Goal: Ask a question

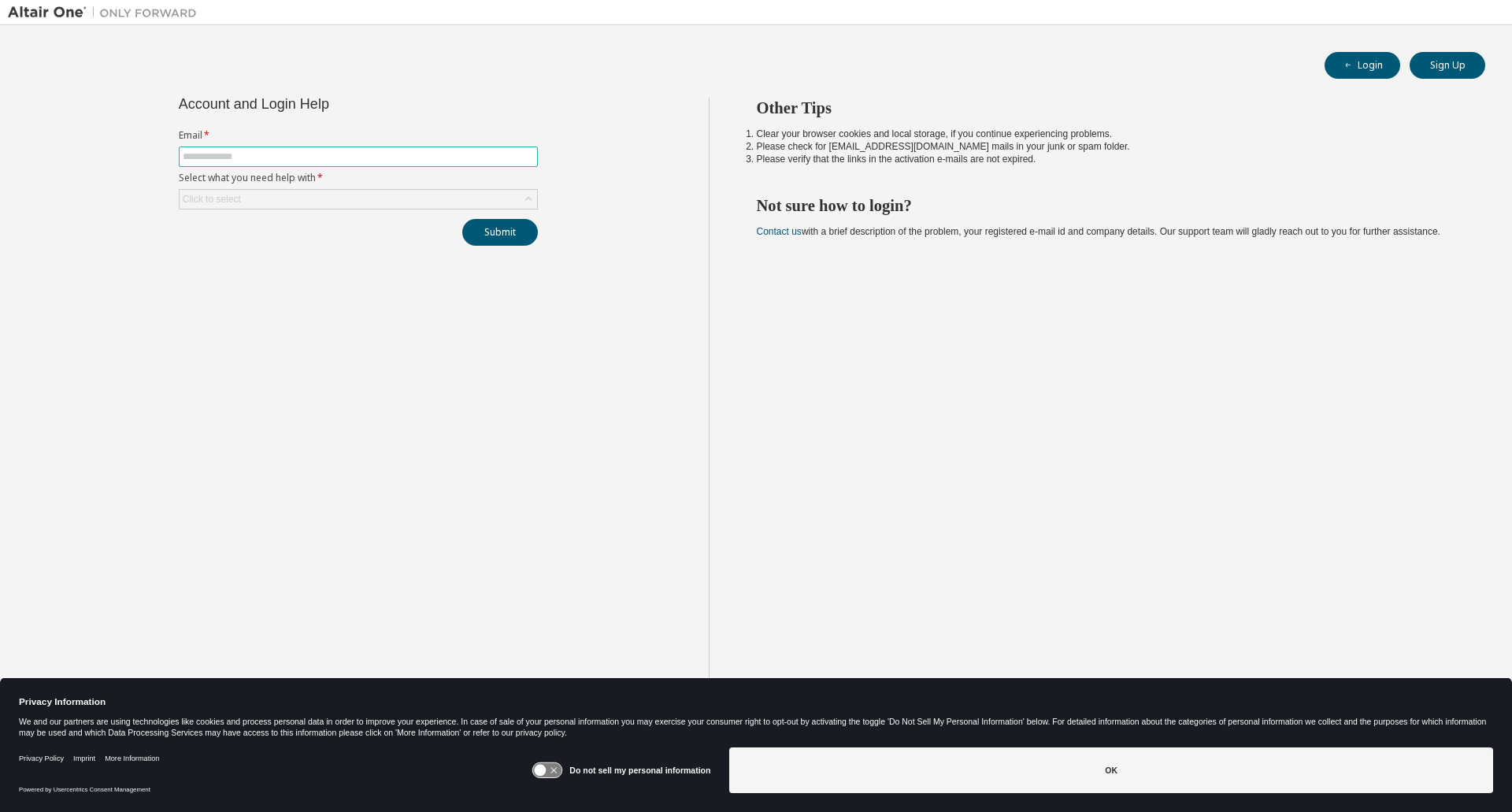
click at [378, 155] on input "text" at bounding box center [358, 156] width 351 height 12
type input "**********"
click at [357, 195] on div "Click to select" at bounding box center [358, 199] width 357 height 19
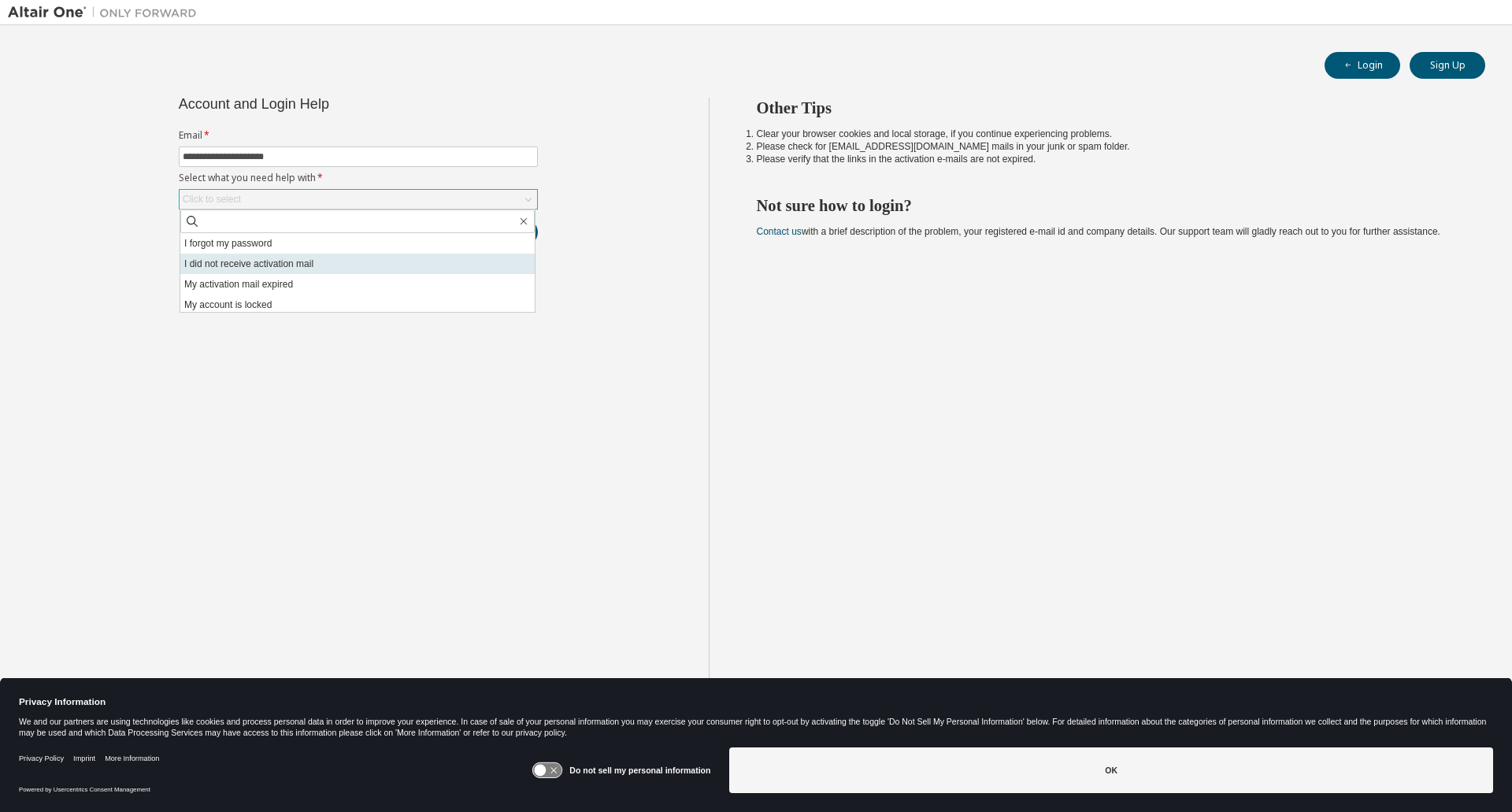
scroll to position [44, 0]
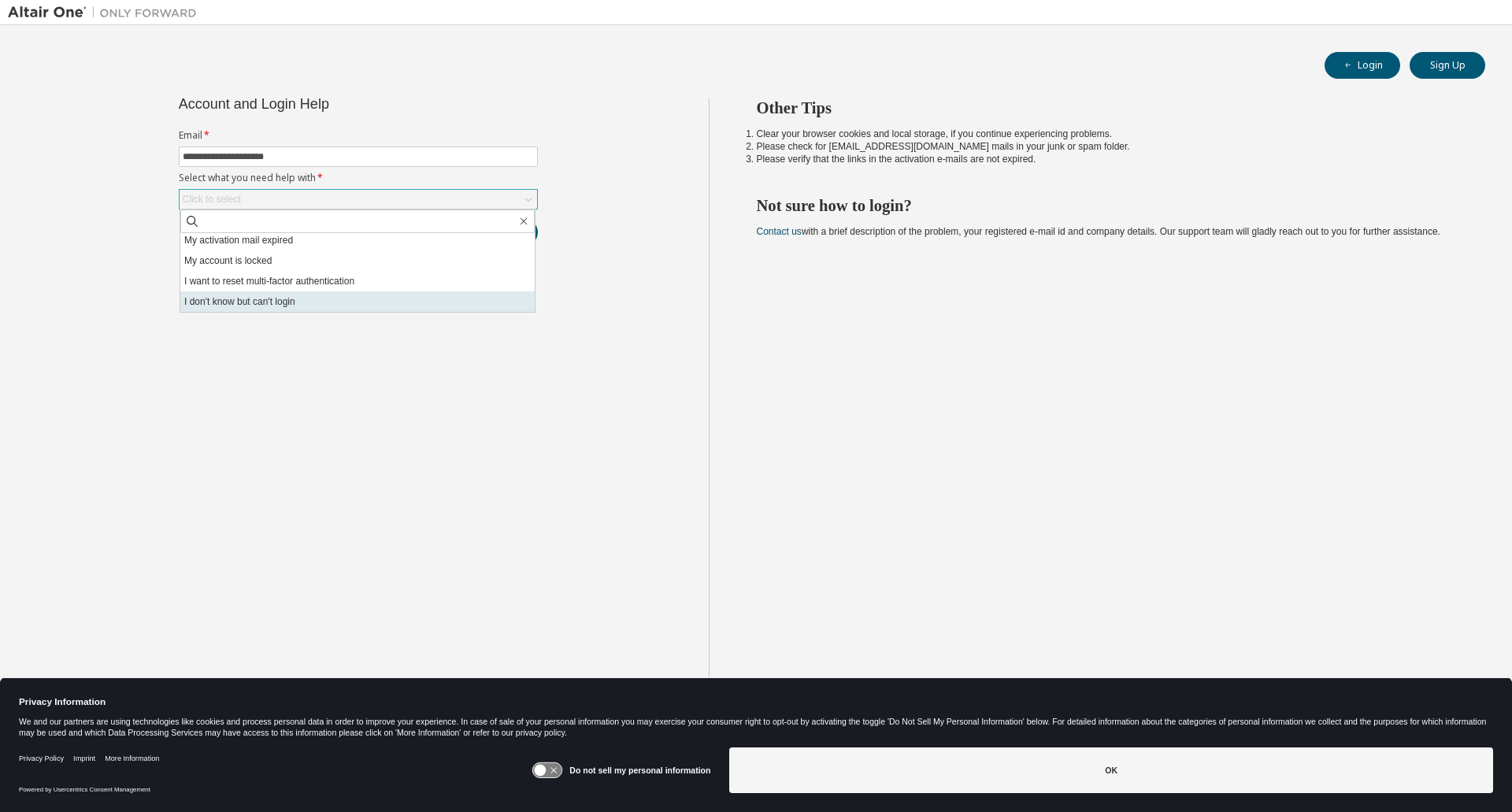
click at [314, 295] on li "I don't know but can't login" at bounding box center [357, 301] width 355 height 20
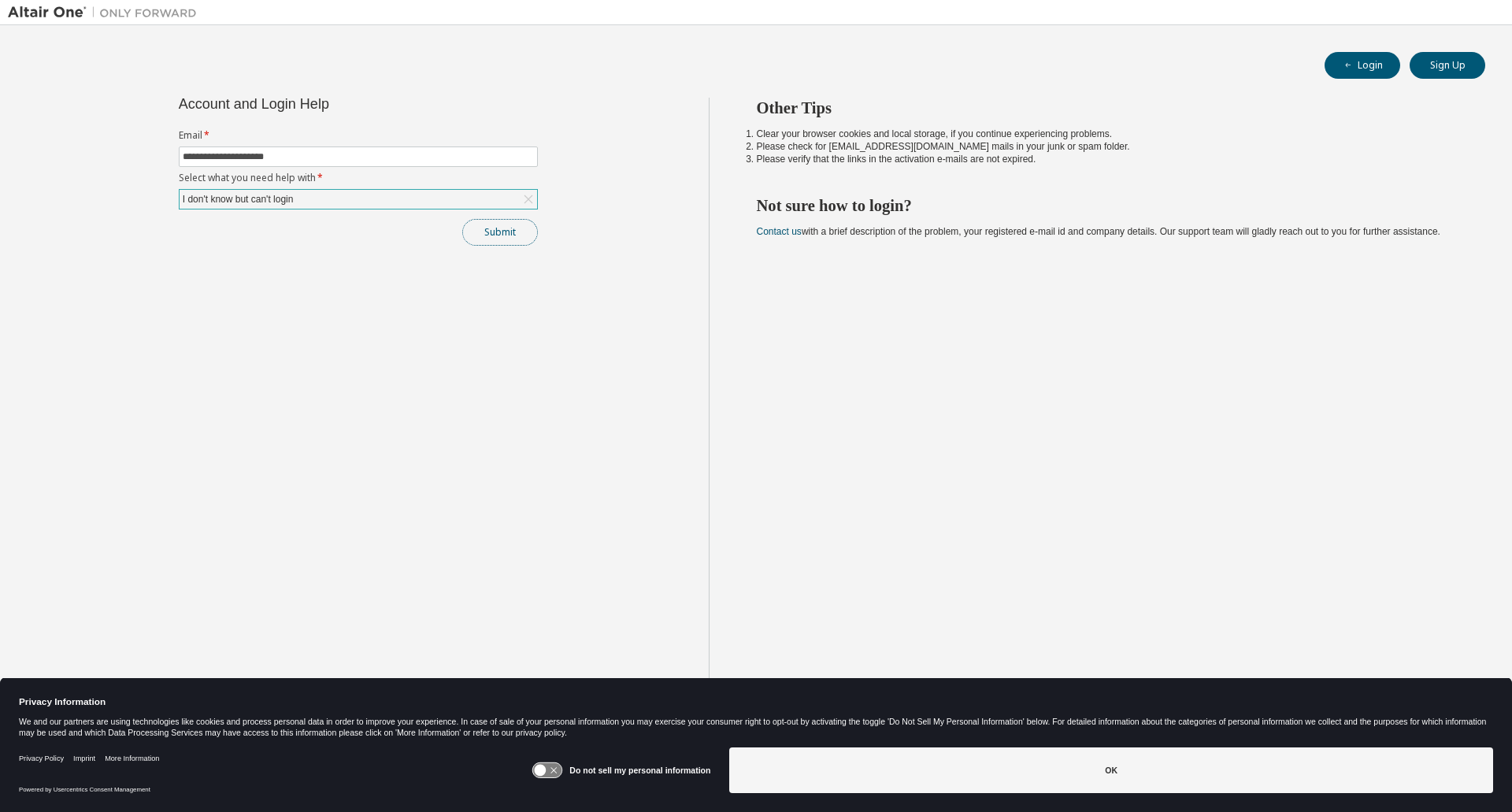
click at [483, 232] on button "Submit" at bounding box center [500, 232] width 76 height 27
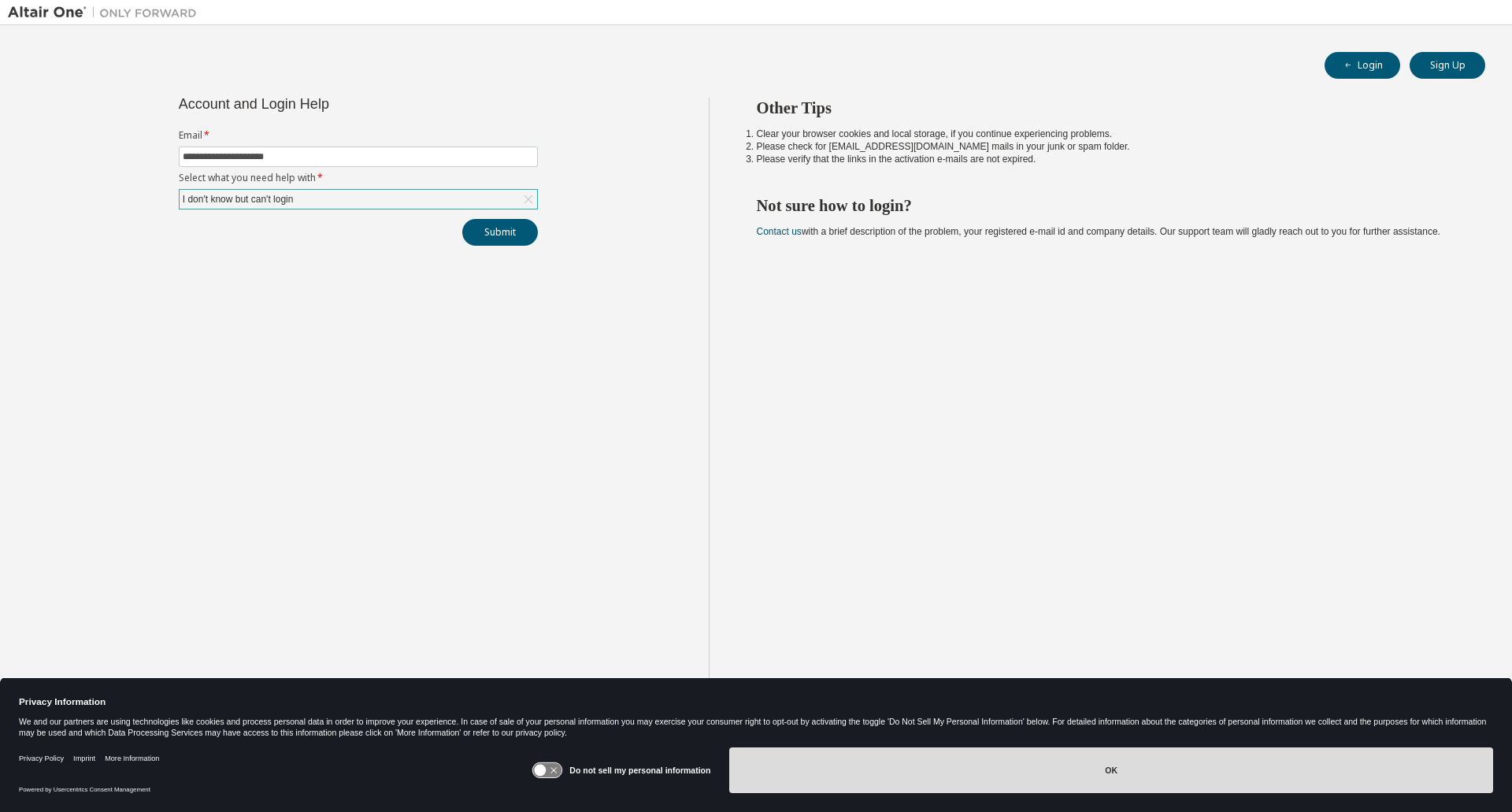
click at [988, 763] on button "OK" at bounding box center [1111, 770] width 764 height 46
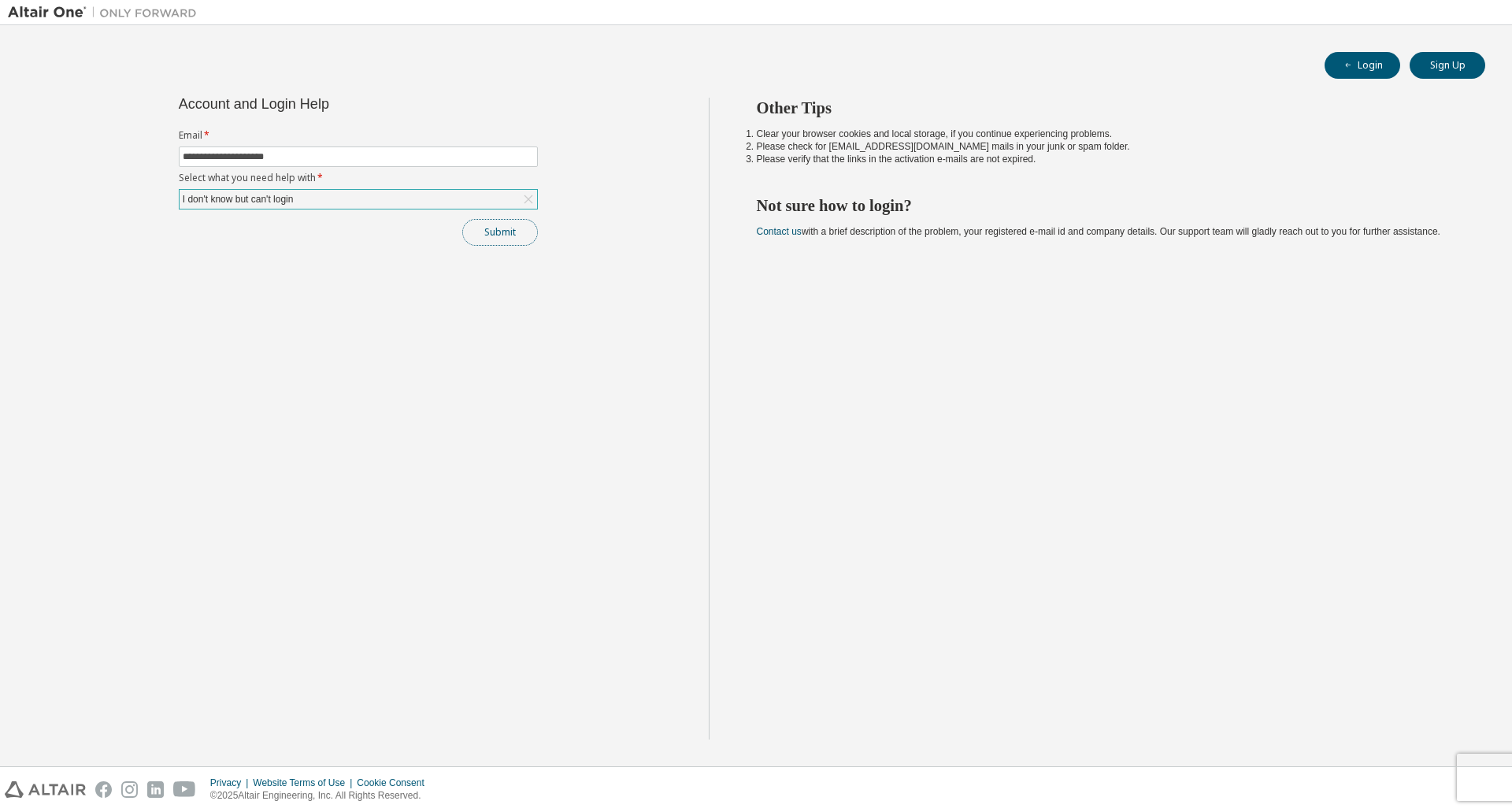
click at [506, 232] on button "Submit" at bounding box center [500, 232] width 76 height 27
